Goal: Register for event/course

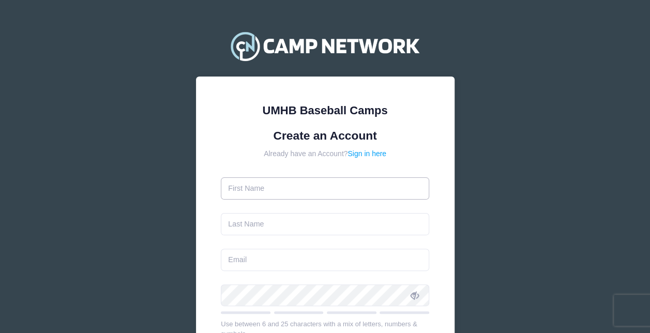
click at [280, 186] on input "text" at bounding box center [325, 188] width 208 height 22
type input "[PERSON_NAME]"
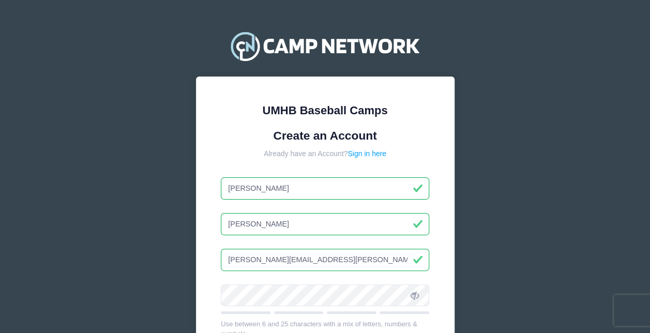
click at [320, 257] on input "angelo.carter@uta.edu" at bounding box center [325, 260] width 208 height 22
type input "angelo27292@yahoo.com"
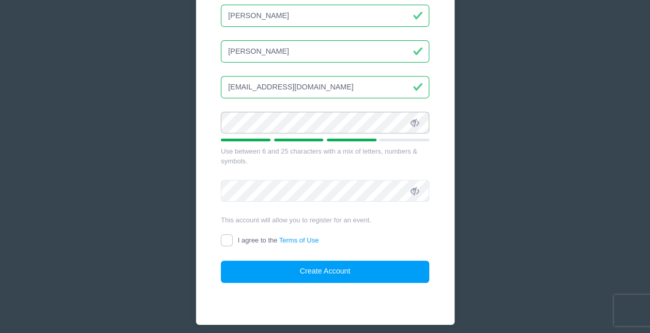
scroll to position [173, 0]
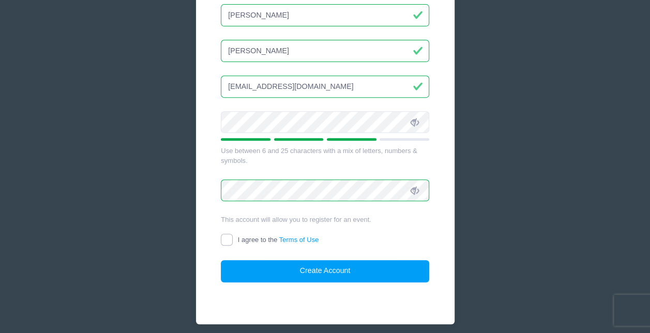
click at [229, 238] on input "I agree to the Terms of Use" at bounding box center [227, 240] width 12 height 12
checkbox input "true"
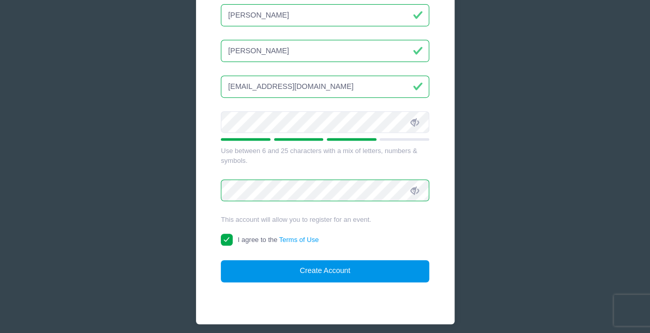
click at [341, 272] on button "Create Account" at bounding box center [325, 271] width 208 height 22
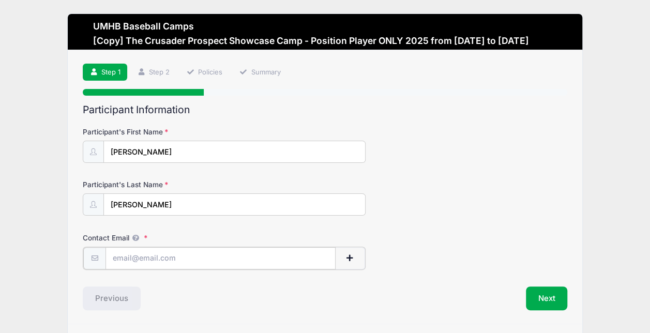
click at [217, 256] on input "Contact Email" at bounding box center [221, 258] width 230 height 22
type input "[EMAIL_ADDRESS][DOMAIN_NAME]"
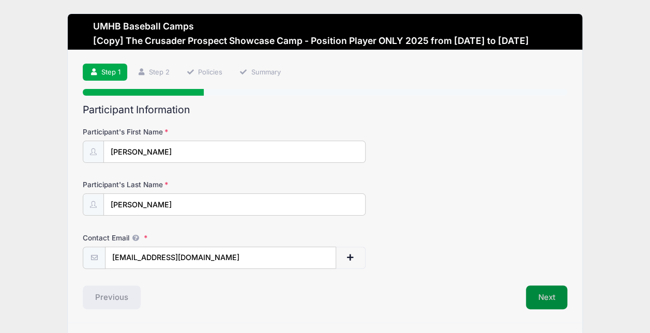
click at [549, 292] on button "Next" at bounding box center [547, 298] width 42 height 24
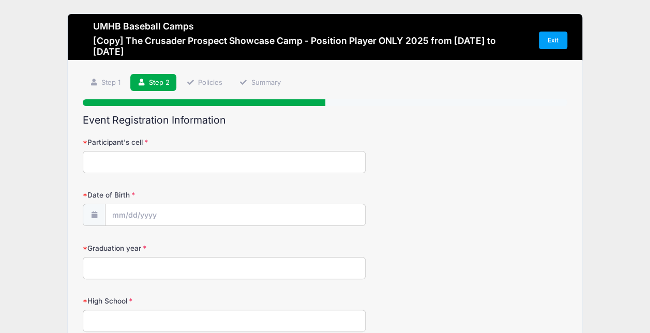
click at [183, 157] on input "Participant's cell" at bounding box center [224, 162] width 283 height 22
type input "469-558-4559"
click at [95, 212] on icon at bounding box center [94, 215] width 8 height 7
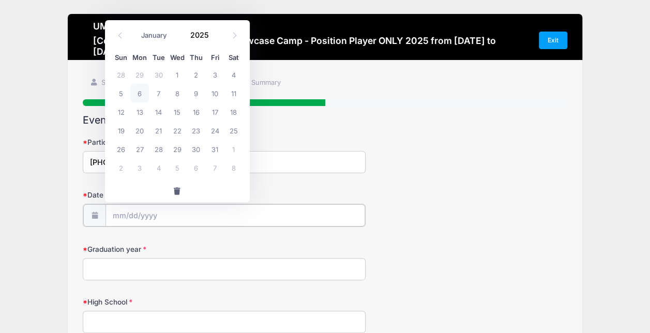
click at [164, 216] on input "Date of Birth" at bounding box center [235, 215] width 259 height 22
click at [213, 36] on span at bounding box center [215, 39] width 7 height 8
type input "2024"
click at [235, 32] on span at bounding box center [234, 36] width 17 height 18
select select "10"
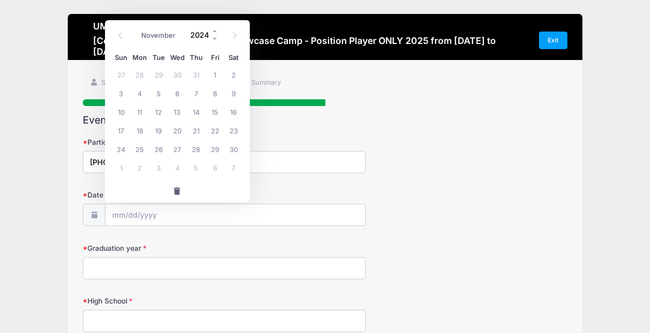
click at [197, 33] on input "2024" at bounding box center [202, 35] width 34 height 16
type input "1"
type input "2008"
click at [173, 35] on select "January February March April May June July August September October November De…" at bounding box center [159, 35] width 46 height 13
select select "6"
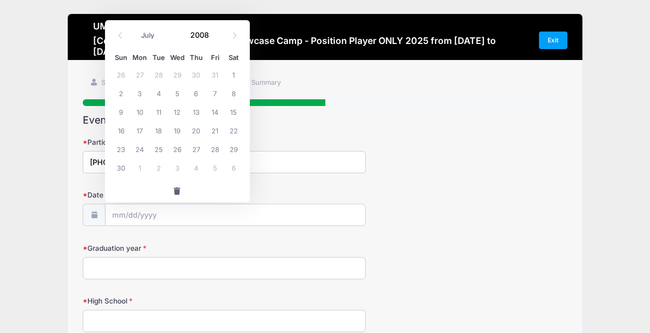
click at [136, 29] on select "January February March April May June July August September October November De…" at bounding box center [159, 35] width 46 height 13
click at [161, 92] on span "8" at bounding box center [158, 93] width 19 height 19
type input "07/08/2008"
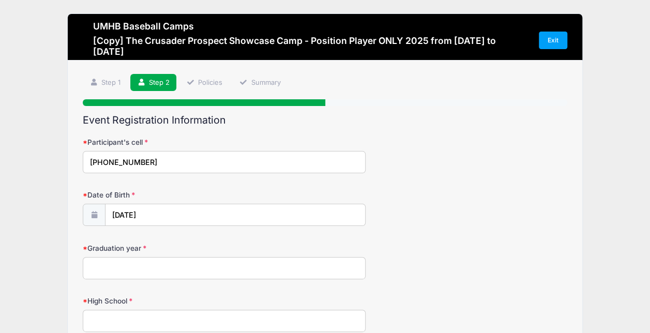
click at [140, 266] on input "Graduation year" at bounding box center [224, 268] width 283 height 22
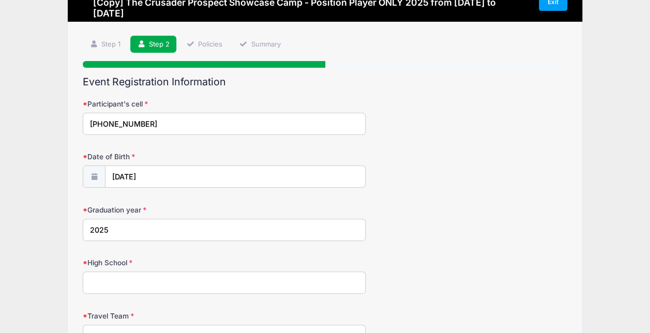
scroll to position [41, 0]
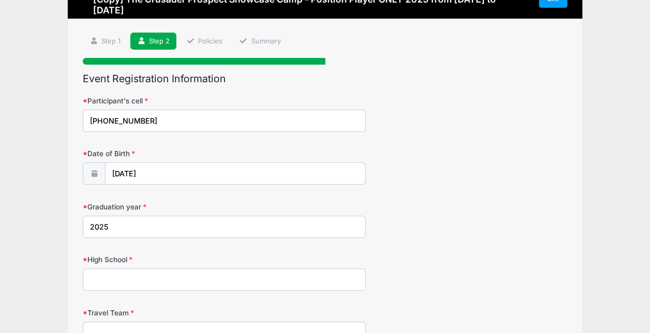
type input "2025"
click at [131, 285] on input "High School" at bounding box center [224, 280] width 283 height 22
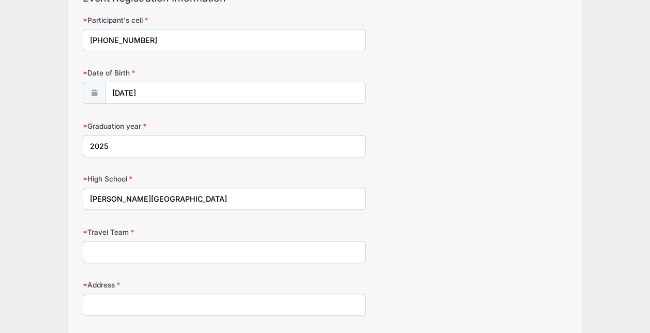
scroll to position [123, 0]
type input "Keller High School"
click at [117, 250] on input "Travel Team" at bounding box center [224, 252] width 283 height 22
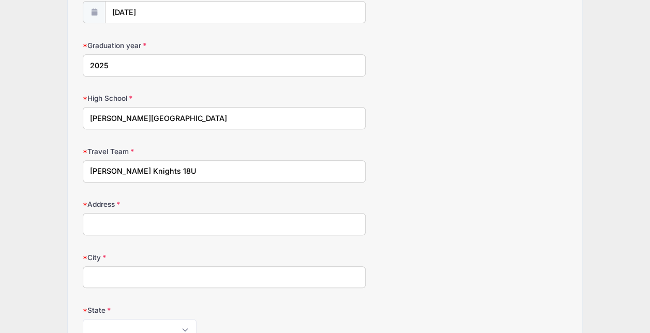
scroll to position [203, 0]
type input "Keller Knights 18U"
click at [101, 221] on input "Address" at bounding box center [224, 224] width 283 height 22
type input "216 Roy Lane"
type input "Keller"
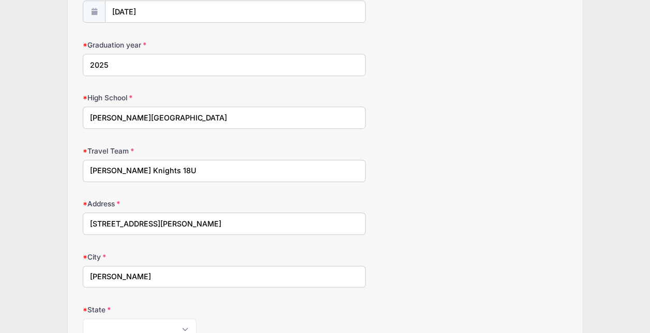
type input "76248"
type input "(850) 316-7527"
type input "angelo27292@yahoo.com"
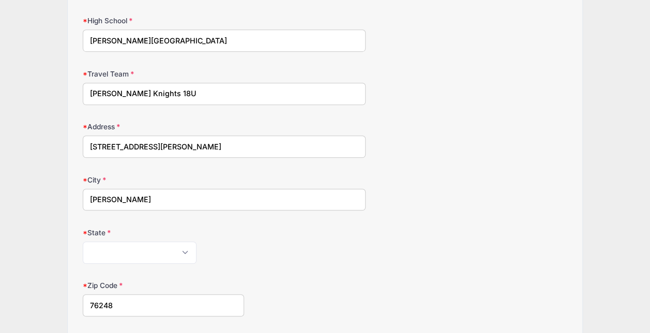
scroll to position [281, 0]
click at [186, 248] on select "Alabama Alaska American Samoa Arizona Arkansas Armed Forces Africa Armed Forces…" at bounding box center [140, 252] width 114 height 22
select select "TX"
click at [83, 241] on select "Alabama Alaska American Samoa Arizona Arkansas Armed Forces Africa Armed Forces…" at bounding box center [140, 252] width 114 height 22
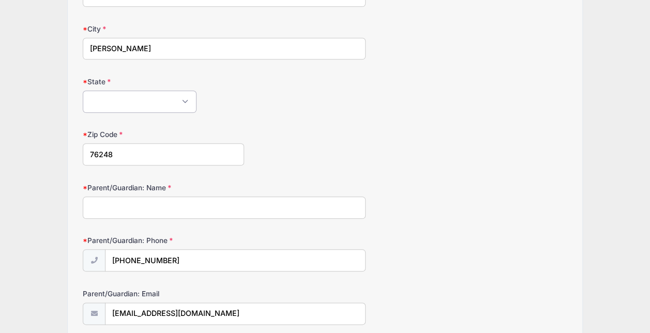
scroll to position [432, 0]
click at [154, 203] on input "Parent/Guardian: Name" at bounding box center [224, 207] width 283 height 22
type input "a"
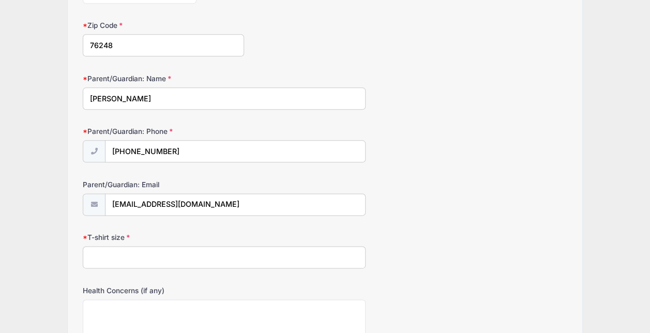
scroll to position [552, 0]
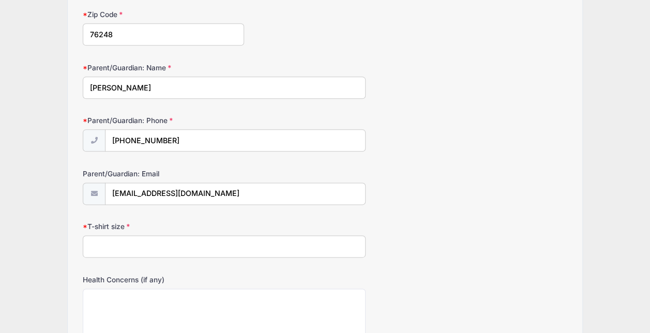
type input "Angelo Carter"
click at [143, 239] on input "T-shirt size" at bounding box center [224, 246] width 283 height 22
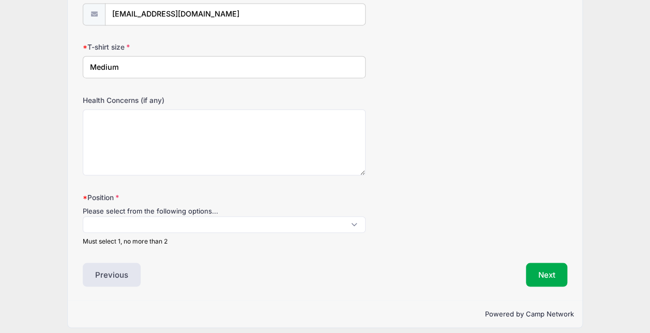
scroll to position [734, 0]
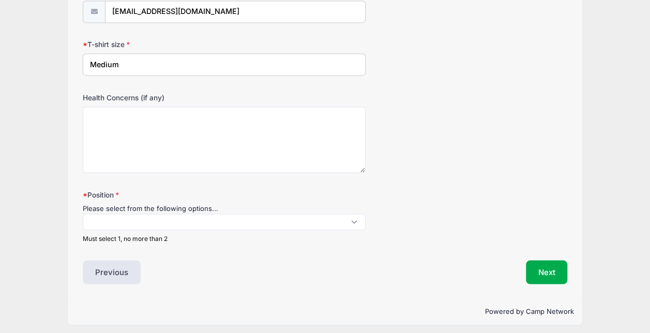
type input "Medium"
click at [356, 214] on span at bounding box center [224, 222] width 283 height 17
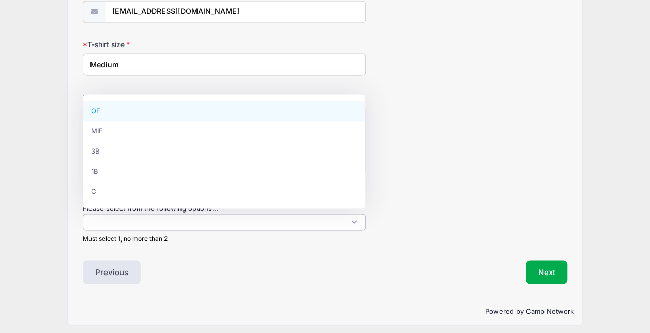
select select "OF"
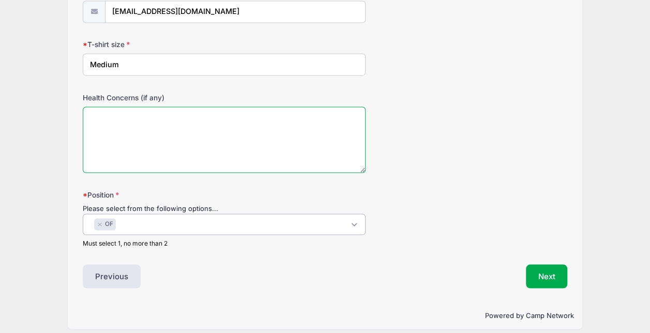
click at [195, 118] on textarea "Health Concerns (if any)" at bounding box center [224, 140] width 283 height 67
type textarea "N/A"
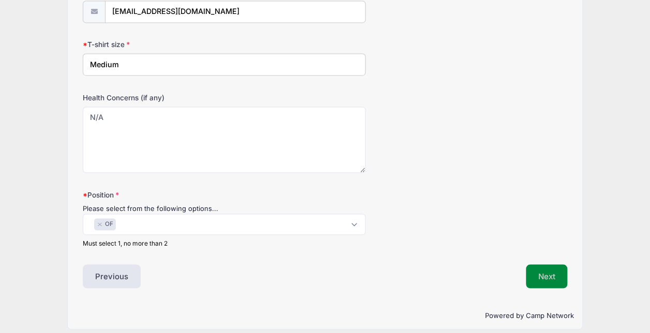
click at [544, 264] on button "Next" at bounding box center [547, 276] width 42 height 24
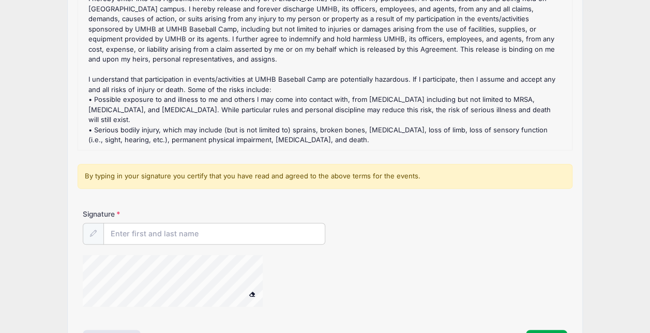
scroll to position [146, 0]
click at [161, 227] on input "Signature" at bounding box center [214, 234] width 221 height 22
type input "ANGELO CARTER"
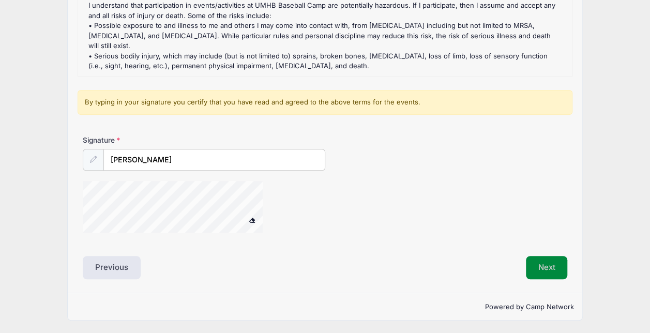
scroll to position [219, 0]
click at [555, 257] on button "Next" at bounding box center [547, 269] width 42 height 24
click at [542, 270] on button "Next" at bounding box center [547, 269] width 42 height 24
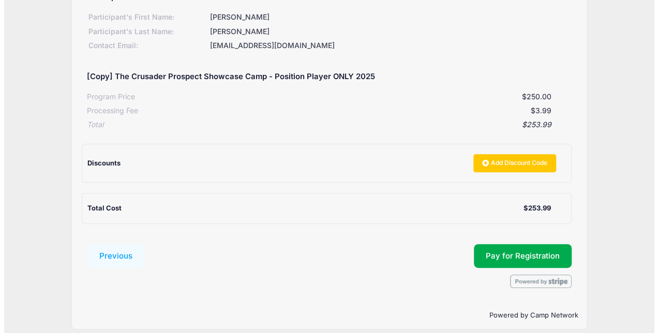
scroll to position [152, 0]
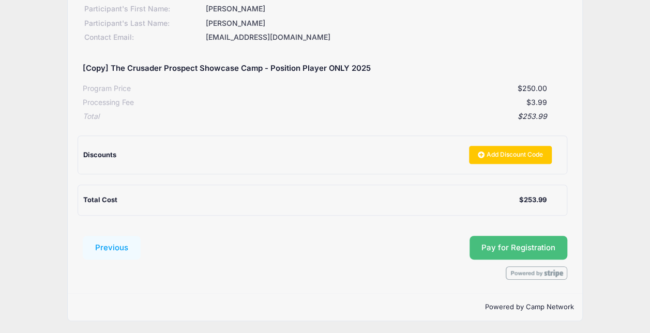
click at [511, 240] on button "Pay for Registration" at bounding box center [519, 248] width 98 height 24
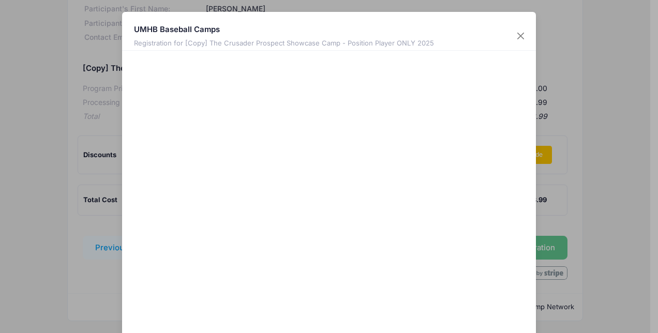
scroll to position [65, 0]
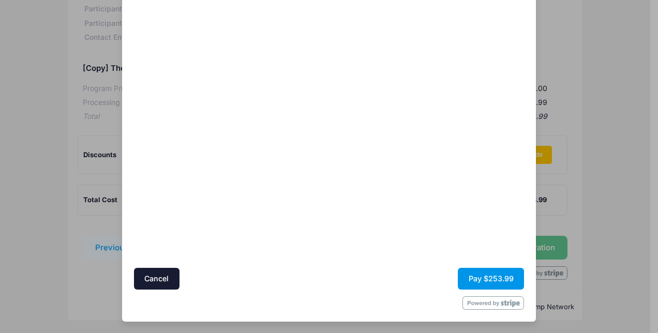
click at [489, 276] on button "Pay $253.99" at bounding box center [491, 279] width 66 height 22
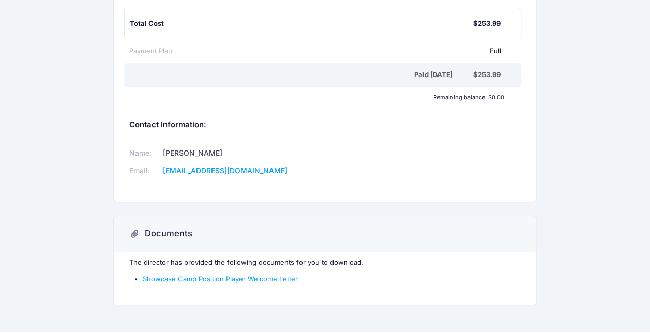
scroll to position [222, 0]
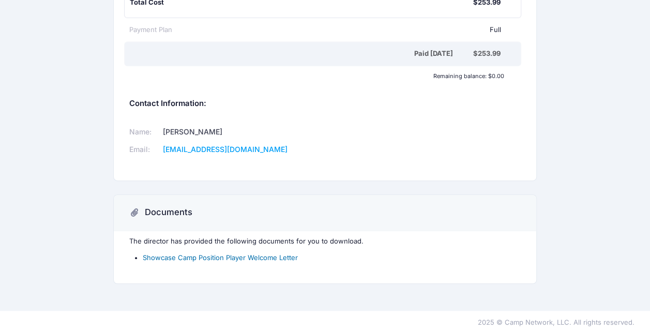
click at [235, 257] on link "Showcase Camp Position Player Welcome Letter" at bounding box center [220, 258] width 155 height 8
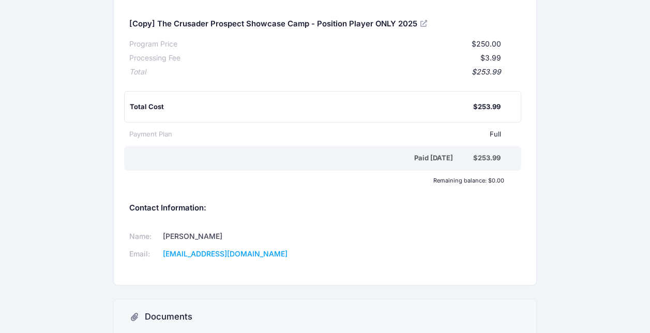
scroll to position [117, 0]
